Goal: Task Accomplishment & Management: Manage account settings

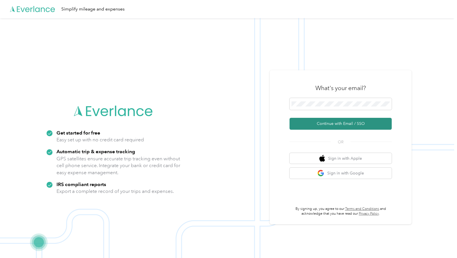
click at [302, 127] on button "Continue with Email / SSO" at bounding box center [340, 124] width 102 height 12
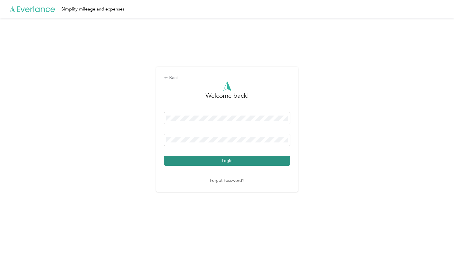
click at [187, 163] on button "Login" at bounding box center [227, 161] width 126 height 10
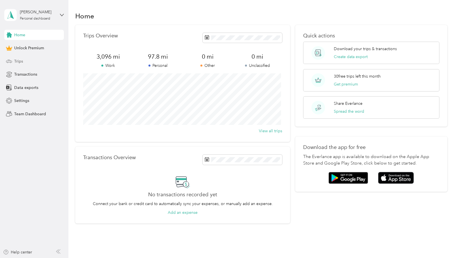
click at [23, 60] on span "Trips" at bounding box center [18, 61] width 9 height 6
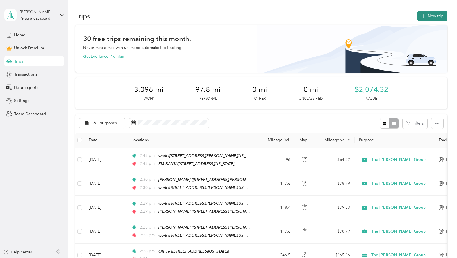
click at [434, 16] on button "New trip" at bounding box center [432, 16] width 30 height 10
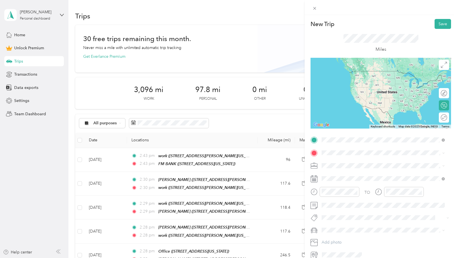
click at [356, 190] on div "work [STREET_ADDRESS][PERSON_NAME][US_STATE]" at bounding box center [376, 184] width 88 height 12
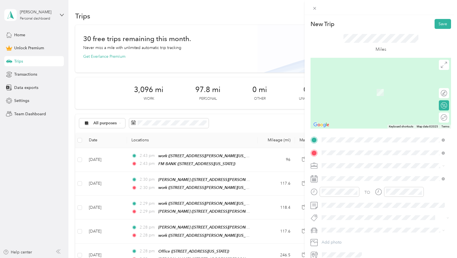
click at [355, 184] on div "FM BANK [STREET_ADDRESS][US_STATE]" at bounding box center [360, 179] width 57 height 12
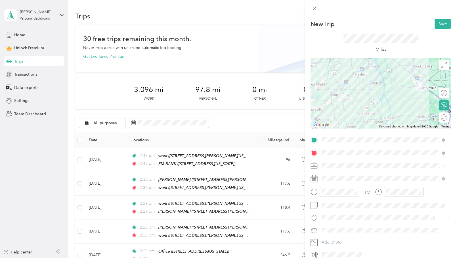
click at [443, 165] on icon at bounding box center [443, 166] width 3 height 3
click at [378, 204] on div "The [PERSON_NAME] Group" at bounding box center [382, 206] width 119 height 6
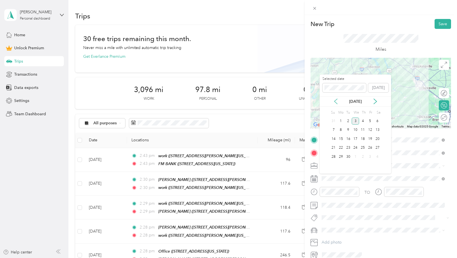
click at [336, 104] on icon at bounding box center [336, 102] width 6 height 6
click at [363, 130] on div "10" at bounding box center [362, 130] width 7 height 7
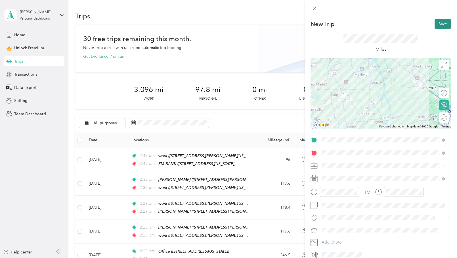
click at [436, 24] on button "Save" at bounding box center [442, 24] width 16 height 10
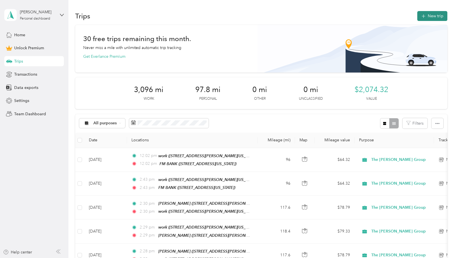
click at [433, 18] on button "New trip" at bounding box center [432, 16] width 30 height 10
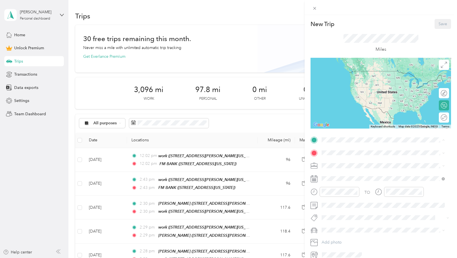
click at [352, 208] on div "Office [STREET_ADDRESS][US_STATE]" at bounding box center [360, 202] width 57 height 12
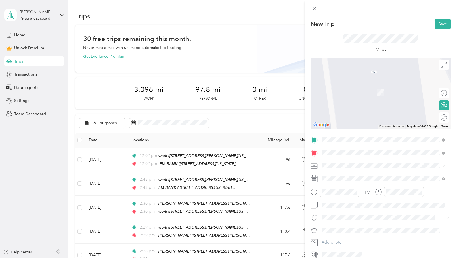
click at [354, 180] on span "[STREET_ADDRESS][US_STATE]" at bounding box center [360, 182] width 57 height 5
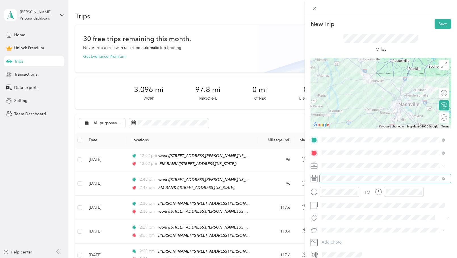
click at [368, 182] on span at bounding box center [384, 179] width 131 height 9
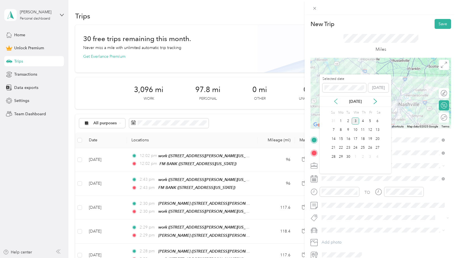
click at [335, 101] on icon at bounding box center [336, 102] width 6 height 6
click at [335, 101] on icon at bounding box center [335, 101] width 3 height 5
click at [369, 131] on div "11" at bounding box center [369, 130] width 7 height 7
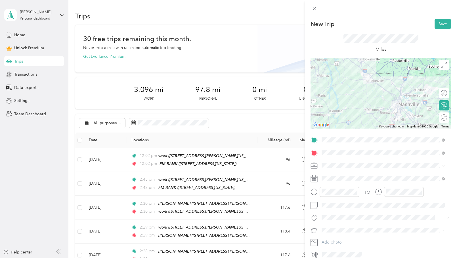
click at [444, 165] on icon at bounding box center [443, 166] width 3 height 3
click at [371, 210] on ol "Work Personal [PERSON_NAME] The [PERSON_NAME] Group Volunteer State Bank Fourth…" at bounding box center [382, 209] width 127 height 79
click at [439, 117] on div at bounding box center [441, 118] width 12 height 6
click at [437, 27] on button "Save" at bounding box center [442, 24] width 16 height 10
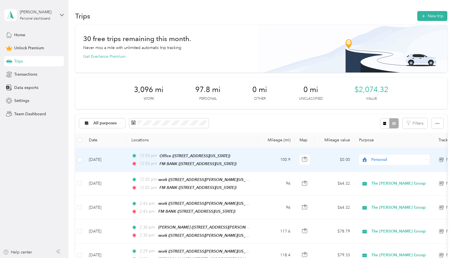
click at [384, 160] on span "Personal" at bounding box center [397, 160] width 52 height 6
click at [395, 203] on ol "Work Personal [PERSON_NAME] The [PERSON_NAME] Group Volunteer State Bank Fourth…" at bounding box center [395, 202] width 73 height 79
click at [427, 160] on icon at bounding box center [426, 159] width 2 height 1
click at [387, 199] on span "The [PERSON_NAME] Group" at bounding box center [400, 200] width 54 height 6
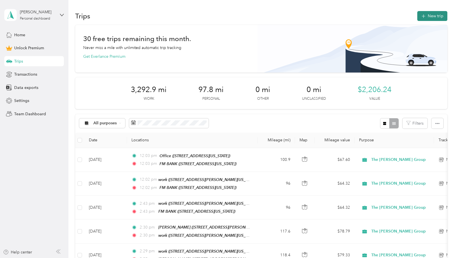
click at [432, 15] on button "New trip" at bounding box center [432, 16] width 30 height 10
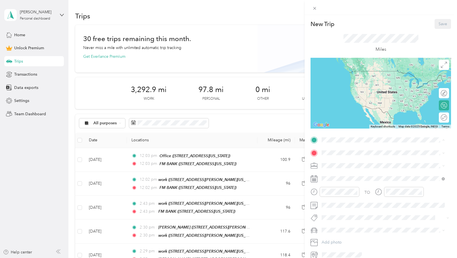
click at [358, 187] on div "VB [STREET_ADDRESS][US_STATE]" at bounding box center [362, 184] width 60 height 12
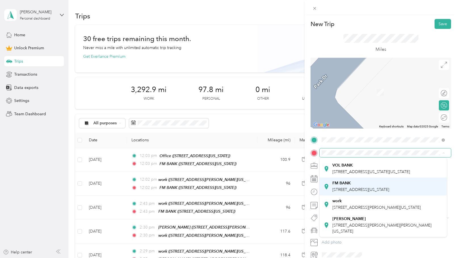
scroll to position [87, 0]
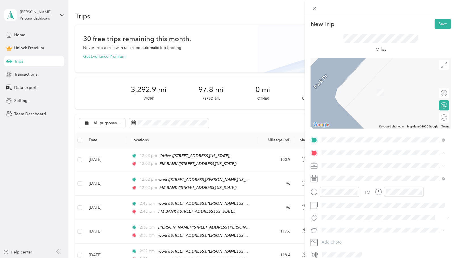
drag, startPoint x: 366, startPoint y: 201, endPoint x: 366, endPoint y: 205, distance: 4.3
click at [366, 205] on div "work [STREET_ADDRESS][PERSON_NAME][US_STATE]" at bounding box center [376, 205] width 88 height 12
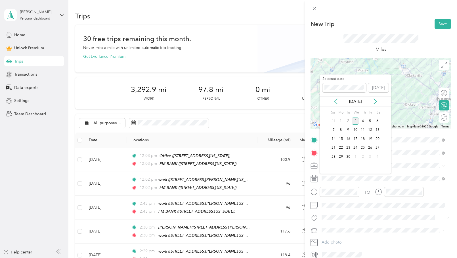
click at [335, 99] on icon at bounding box center [336, 102] width 6 height 6
click at [342, 156] on div "28" at bounding box center [340, 157] width 7 height 7
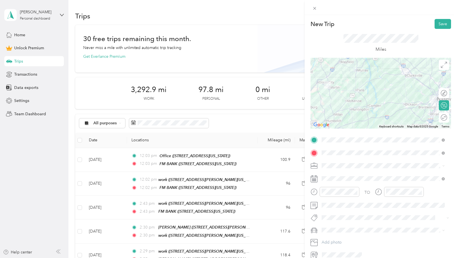
click at [444, 165] on icon at bounding box center [443, 166] width 3 height 3
click at [369, 204] on div "The [PERSON_NAME] Group" at bounding box center [382, 205] width 119 height 6
click at [438, 24] on button "Save" at bounding box center [442, 24] width 16 height 10
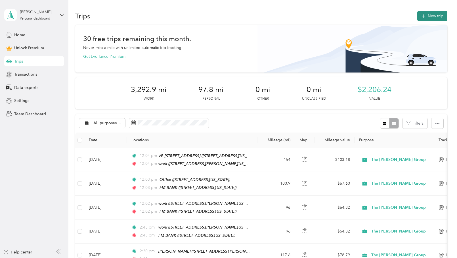
click at [433, 16] on button "New trip" at bounding box center [432, 16] width 30 height 10
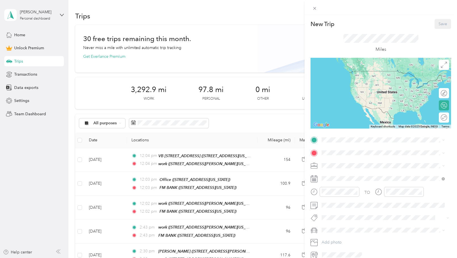
click at [361, 206] on span "[STREET_ADDRESS][US_STATE]" at bounding box center [360, 203] width 57 height 5
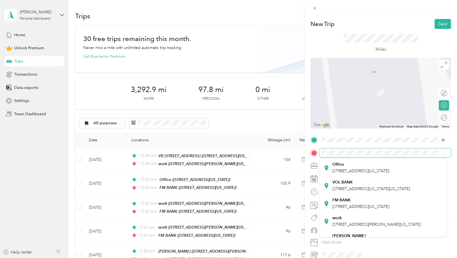
scroll to position [85, 0]
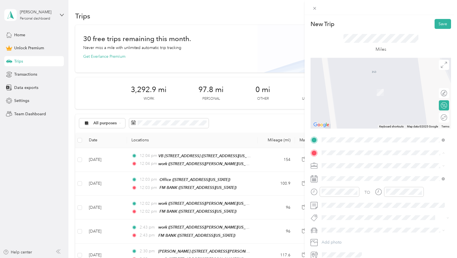
click at [361, 188] on span "[STREET_ADDRESS][US_STATE]" at bounding box center [360, 190] width 57 height 5
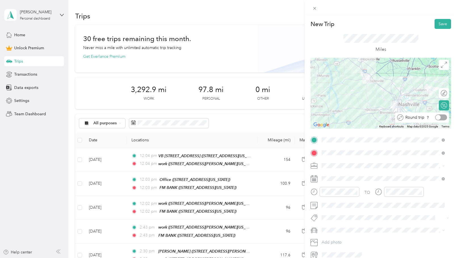
click at [439, 118] on div at bounding box center [441, 118] width 12 height 6
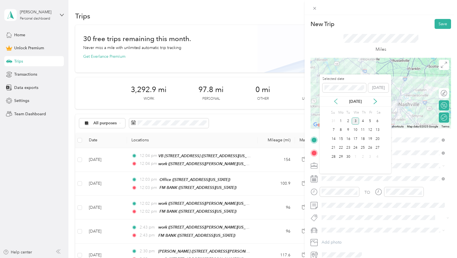
click at [335, 100] on icon at bounding box center [336, 102] width 6 height 6
click at [341, 131] on div "4" at bounding box center [340, 130] width 7 height 7
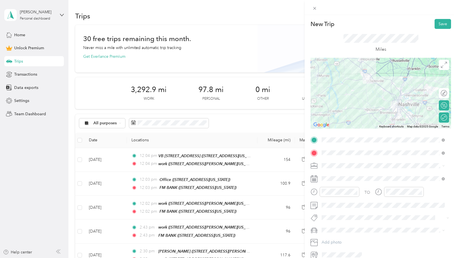
click at [442, 166] on icon at bounding box center [443, 166] width 3 height 3
click at [367, 206] on div "The [PERSON_NAME] Group" at bounding box center [382, 205] width 119 height 6
click at [442, 118] on div at bounding box center [444, 117] width 5 height 5
click at [439, 118] on div at bounding box center [441, 118] width 12 height 6
click at [438, 24] on button "Save" at bounding box center [442, 24] width 16 height 10
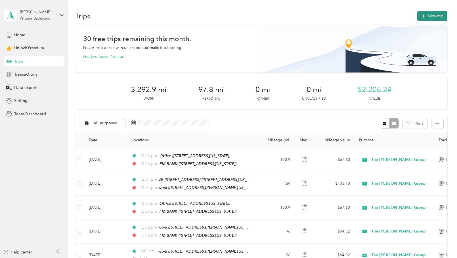
click at [431, 16] on button "New trip" at bounding box center [432, 16] width 30 height 10
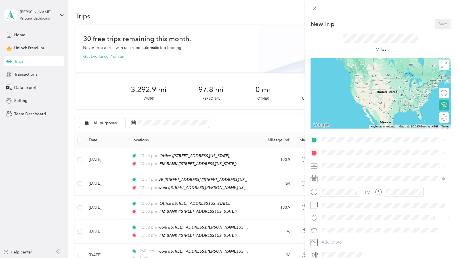
click at [370, 206] on span "[STREET_ADDRESS][US_STATE]" at bounding box center [360, 203] width 57 height 5
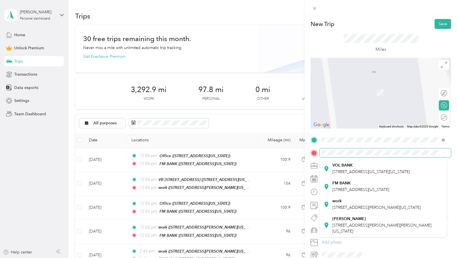
scroll to position [87, 0]
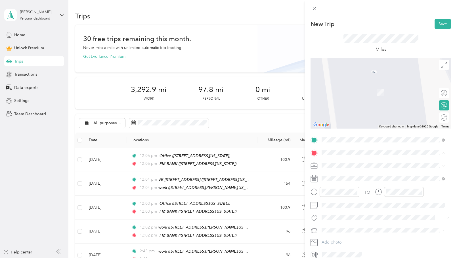
click at [368, 230] on span "[STREET_ADDRESS][PERSON_NAME][PERSON_NAME][US_STATE]" at bounding box center [381, 228] width 99 height 11
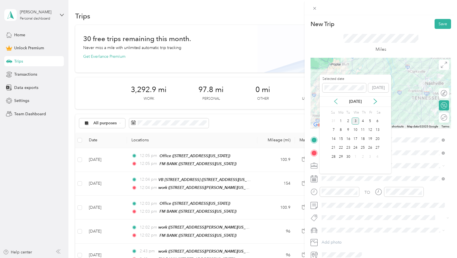
click at [336, 102] on icon at bounding box center [336, 102] width 6 height 6
click at [371, 130] on div "8" at bounding box center [369, 130] width 7 height 7
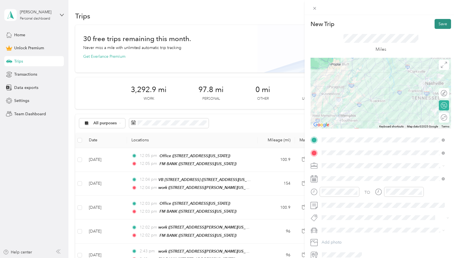
click at [434, 22] on button "Save" at bounding box center [442, 24] width 16 height 10
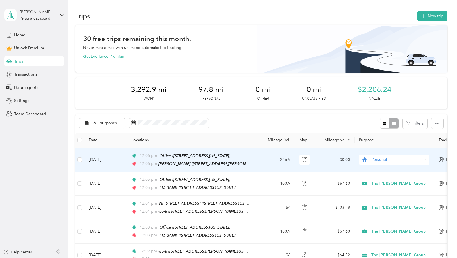
click at [427, 159] on icon at bounding box center [426, 160] width 3 height 3
click at [395, 199] on span "The [PERSON_NAME] Group" at bounding box center [400, 200] width 54 height 6
click at [98, 159] on td "[DATE]" at bounding box center [105, 160] width 43 height 24
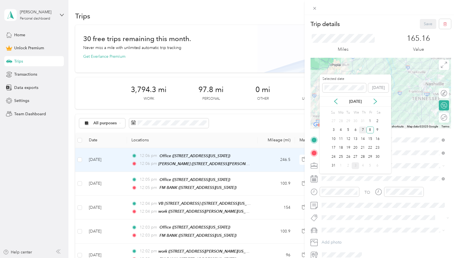
click at [364, 131] on div "7" at bounding box center [362, 130] width 7 height 7
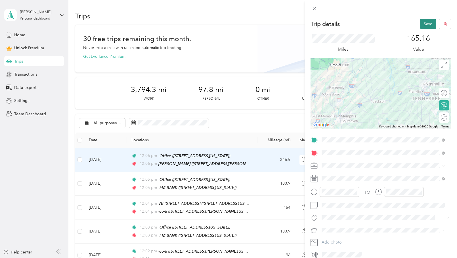
click at [425, 26] on button "Save" at bounding box center [428, 24] width 16 height 10
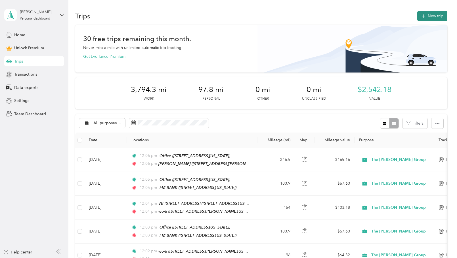
click at [427, 14] on button "New trip" at bounding box center [432, 16] width 30 height 10
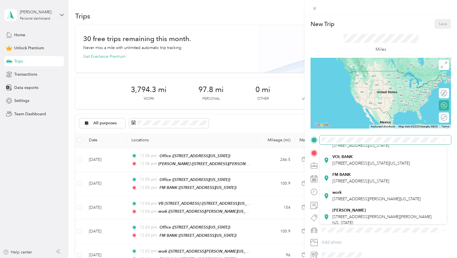
scroll to position [87, 0]
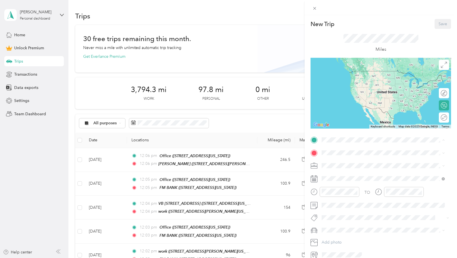
click at [364, 216] on div "[PERSON_NAME] [STREET_ADDRESS][PERSON_NAME][US_STATE]" at bounding box center [387, 213] width 110 height 18
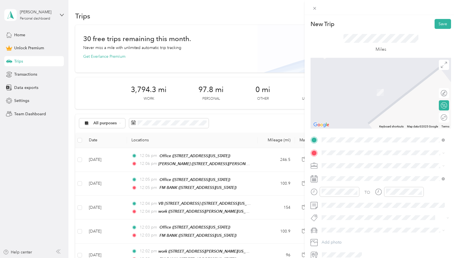
click at [377, 200] on div "work" at bounding box center [376, 201] width 88 height 5
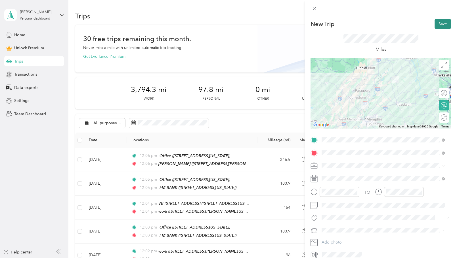
click at [436, 24] on button "Save" at bounding box center [442, 24] width 16 height 10
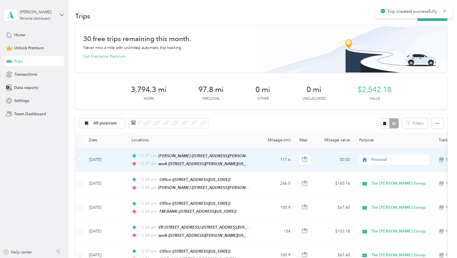
click at [396, 160] on span "Personal" at bounding box center [397, 160] width 52 height 6
click at [401, 201] on li "The [PERSON_NAME] Group" at bounding box center [395, 199] width 73 height 10
click at [106, 158] on td "[DATE]" at bounding box center [105, 160] width 43 height 24
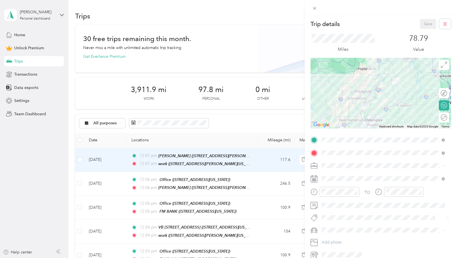
click at [312, 177] on icon at bounding box center [313, 179] width 7 height 7
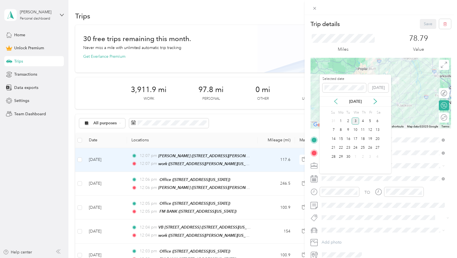
click at [335, 100] on icon at bounding box center [336, 102] width 6 height 6
click at [368, 128] on div "8" at bounding box center [369, 130] width 7 height 7
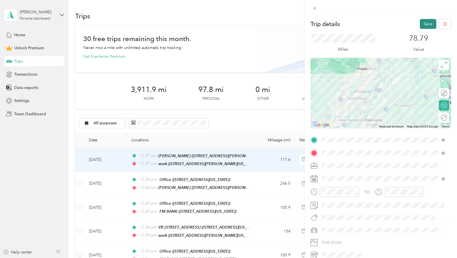
click at [427, 23] on button "Save" at bounding box center [428, 24] width 16 height 10
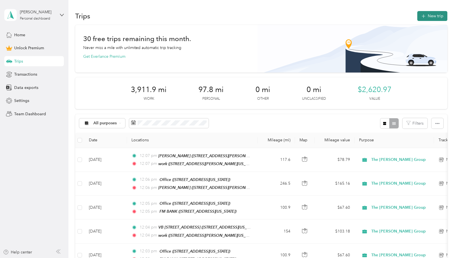
click at [434, 14] on button "New trip" at bounding box center [432, 16] width 30 height 10
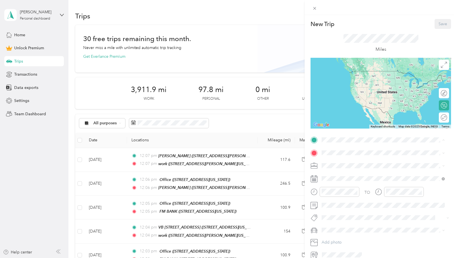
click at [356, 189] on span "[STREET_ADDRESS][US_STATE]" at bounding box center [360, 186] width 57 height 5
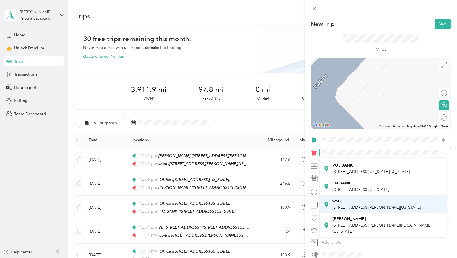
scroll to position [87, 0]
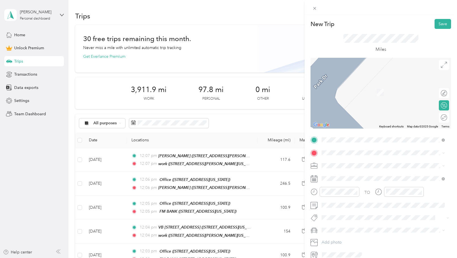
click at [350, 208] on span "[STREET_ADDRESS][PERSON_NAME][US_STATE]" at bounding box center [376, 207] width 88 height 5
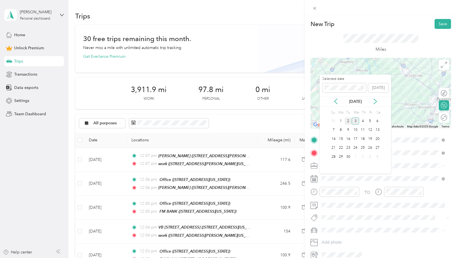
click at [347, 122] on div "2" at bounding box center [347, 121] width 7 height 7
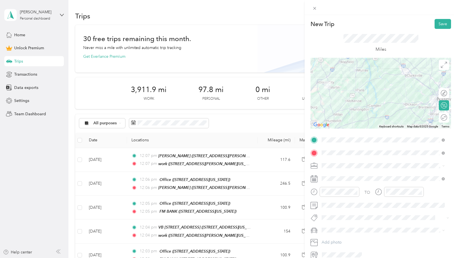
click at [444, 165] on span at bounding box center [443, 165] width 3 height 5
click at [349, 206] on div "The [PERSON_NAME] Group" at bounding box center [382, 204] width 119 height 6
click at [434, 24] on button "Save" at bounding box center [442, 24] width 16 height 10
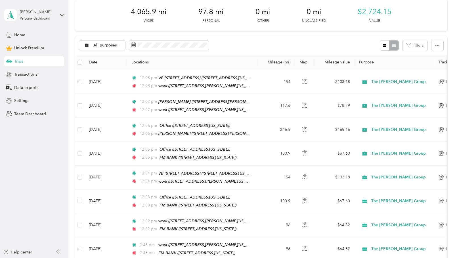
scroll to position [0, 0]
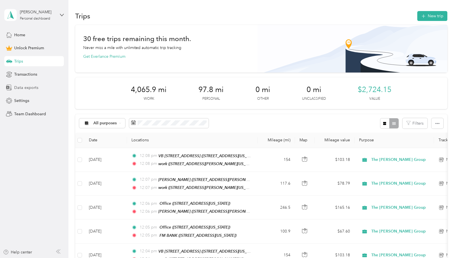
click at [26, 87] on span "Data exports" at bounding box center [26, 88] width 24 height 6
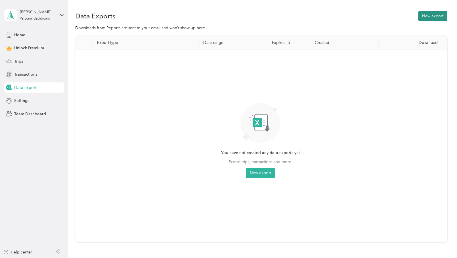
click at [424, 14] on button "New export" at bounding box center [432, 16] width 29 height 10
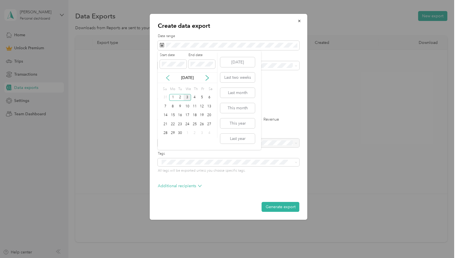
click at [165, 77] on icon at bounding box center [168, 78] width 6 height 6
click at [173, 123] on div "23" at bounding box center [172, 124] width 7 height 7
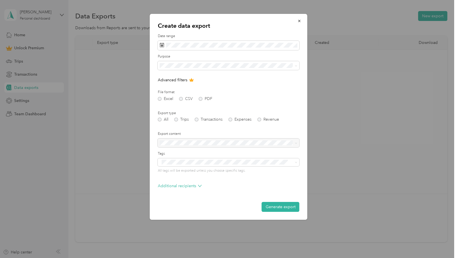
drag, startPoint x: 281, startPoint y: 92, endPoint x: 278, endPoint y: 90, distance: 3.8
click at [281, 92] on label "File format" at bounding box center [229, 92] width 142 height 5
click at [295, 66] on icon at bounding box center [296, 66] width 3 height 3
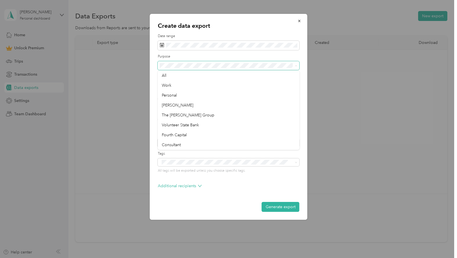
click at [295, 66] on icon at bounding box center [296, 66] width 3 height 3
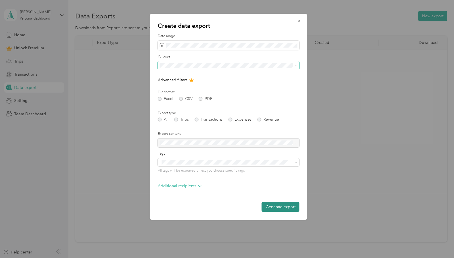
click at [285, 209] on button "Generate export" at bounding box center [281, 207] width 38 height 10
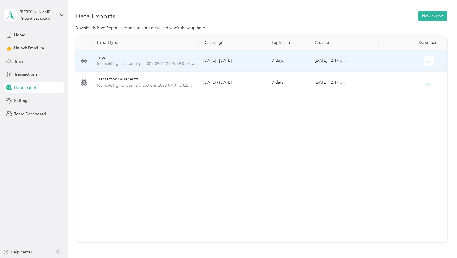
click at [152, 63] on span "teamjet66-gmail.com-trips-2025-09-01-2025-09-03.xlsx" at bounding box center [145, 64] width 97 height 6
click at [135, 62] on span "teamjet66-gmail.com-trips-2025-09-01-2025-09-03.xlsx" at bounding box center [145, 64] width 97 height 6
click at [428, 59] on icon "button" at bounding box center [428, 60] width 5 height 5
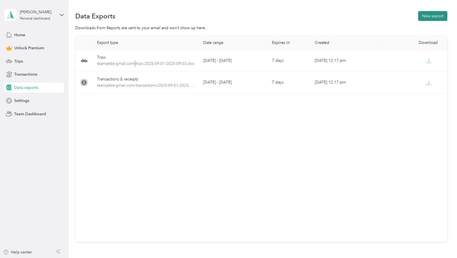
click at [430, 15] on button "New export" at bounding box center [432, 16] width 29 height 10
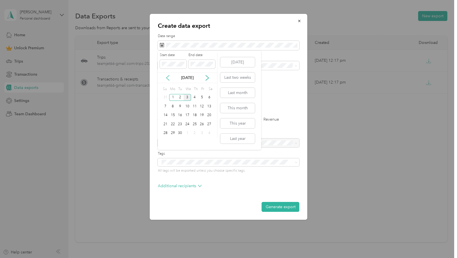
click at [166, 77] on icon at bounding box center [168, 78] width 6 height 6
click at [181, 126] on div "24" at bounding box center [179, 124] width 7 height 7
click at [193, 80] on p "[DATE]" at bounding box center [187, 78] width 24 height 6
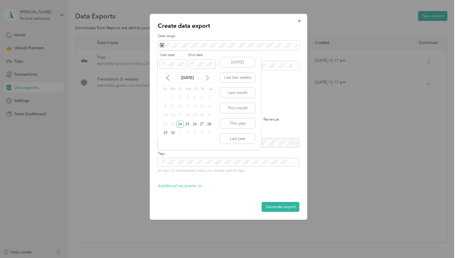
click at [208, 79] on icon at bounding box center [207, 77] width 3 height 5
click at [186, 99] on div "3" at bounding box center [187, 97] width 7 height 7
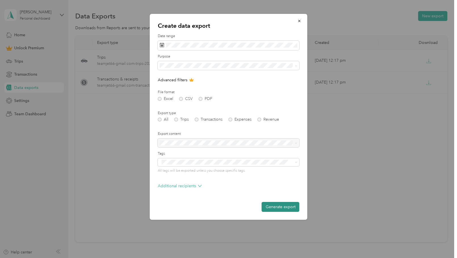
click at [279, 205] on button "Generate export" at bounding box center [281, 207] width 38 height 10
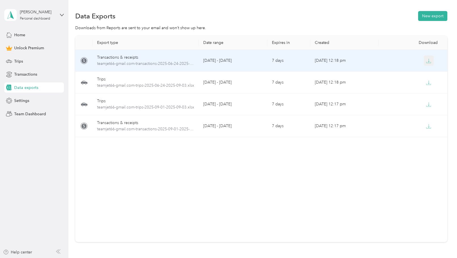
click at [428, 63] on icon "button" at bounding box center [428, 60] width 5 height 5
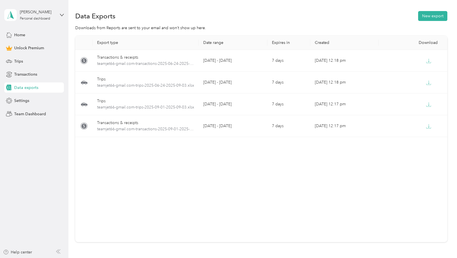
click at [28, 89] on span "Data exports" at bounding box center [26, 88] width 24 height 6
click at [440, 14] on button "New export" at bounding box center [432, 16] width 29 height 10
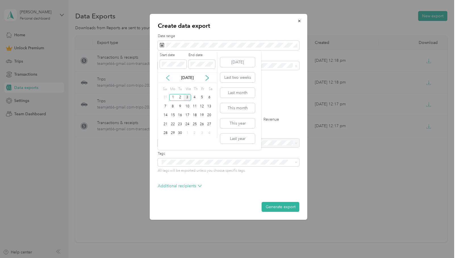
click at [168, 78] on icon at bounding box center [168, 78] width 6 height 6
click at [180, 124] on div "24" at bounding box center [179, 124] width 7 height 7
click at [178, 84] on div "Start date End date [DATE] Su Mo Tu We Th Fr Sa 1 2 3 4 5 6 7 8 9 10 11 12 13 1…" at bounding box center [188, 95] width 60 height 85
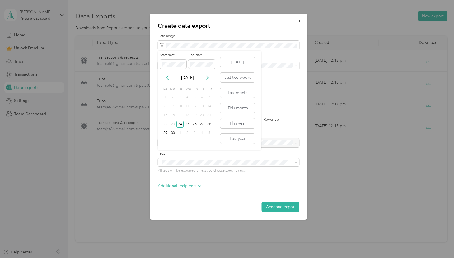
click at [208, 77] on icon at bounding box center [207, 77] width 3 height 5
click at [182, 98] on div "2" at bounding box center [179, 97] width 7 height 7
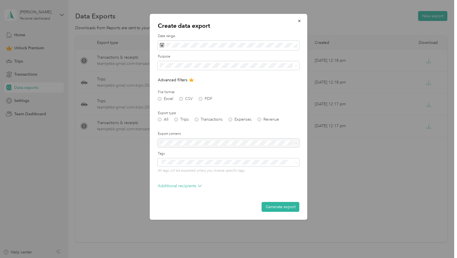
click at [160, 99] on div "Excel CSV PDF" at bounding box center [229, 99] width 142 height 4
click at [261, 96] on div "File format Excel CSV PDF" at bounding box center [229, 95] width 142 height 11
click at [295, 66] on icon at bounding box center [296, 66] width 3 height 3
click at [226, 119] on ol "All Work Personal [PERSON_NAME] The [PERSON_NAME] Group Volunteer State Bank Fo…" at bounding box center [229, 110] width 142 height 79
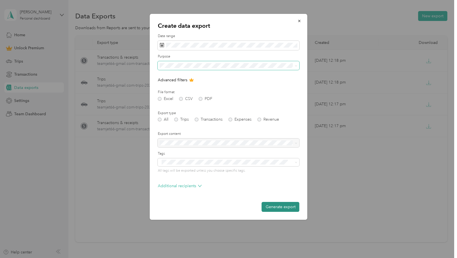
click at [285, 207] on button "Generate export" at bounding box center [281, 207] width 38 height 10
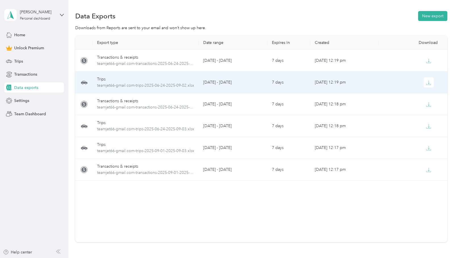
click at [329, 81] on td "[DATE] 12:19 pm" at bounding box center [344, 83] width 68 height 22
click at [428, 82] on icon "button" at bounding box center [428, 82] width 5 height 5
